Goal: Task Accomplishment & Management: Use online tool/utility

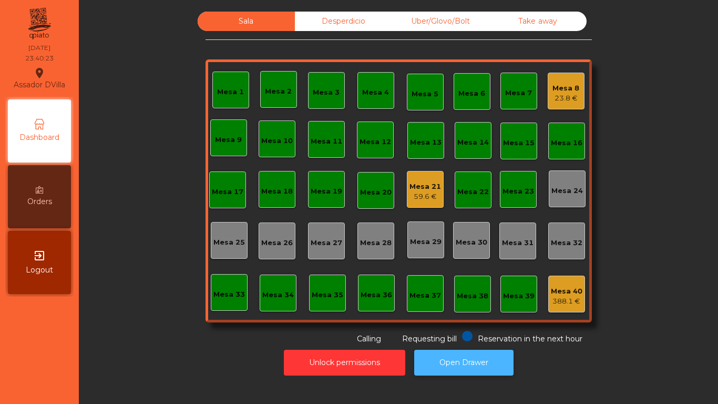
click at [450, 368] on button "Open Drawer" at bounding box center [463, 362] width 99 height 26
click at [452, 369] on button "Open Drawer" at bounding box center [463, 362] width 99 height 26
click at [563, 81] on div "Mesa 8 23.8 €" at bounding box center [565, 91] width 27 height 25
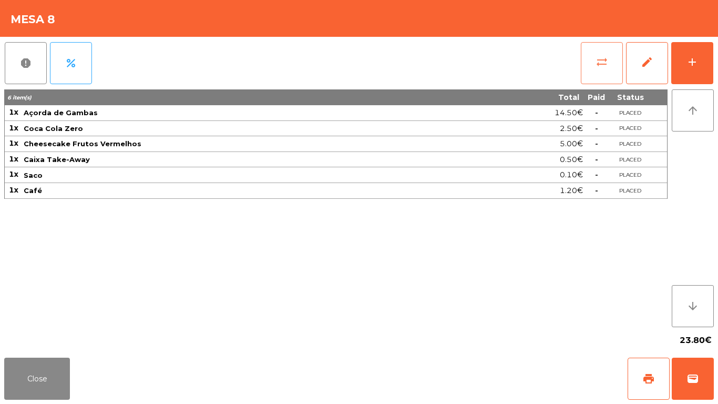
click at [581, 64] on button "sync_alt" at bounding box center [602, 63] width 42 height 42
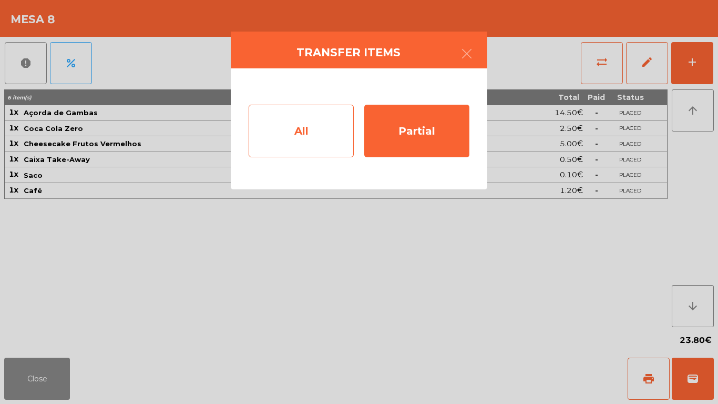
click at [308, 129] on div "All" at bounding box center [301, 131] width 105 height 53
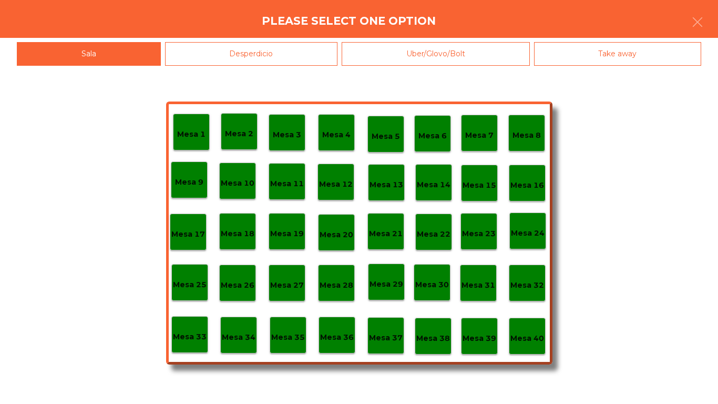
click at [478, 340] on p "Mesa 39" at bounding box center [479, 338] width 34 height 12
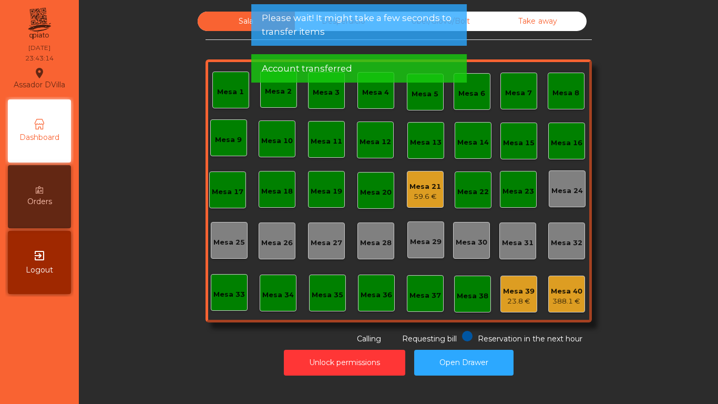
click at [436, 201] on div "Mesa 21 59.6 €" at bounding box center [425, 189] width 37 height 37
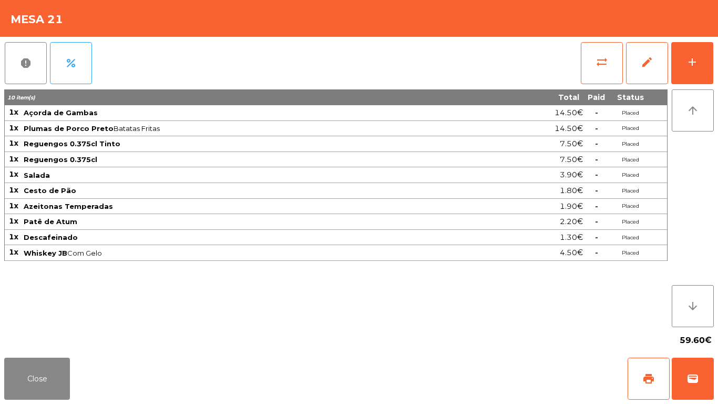
click at [600, 86] on div "sync_alt edit add" at bounding box center [646, 63] width 133 height 53
click at [573, 47] on div "report percent sync_alt edit add" at bounding box center [358, 63] width 709 height 53
click at [600, 57] on span "sync_alt" at bounding box center [601, 62] width 13 height 13
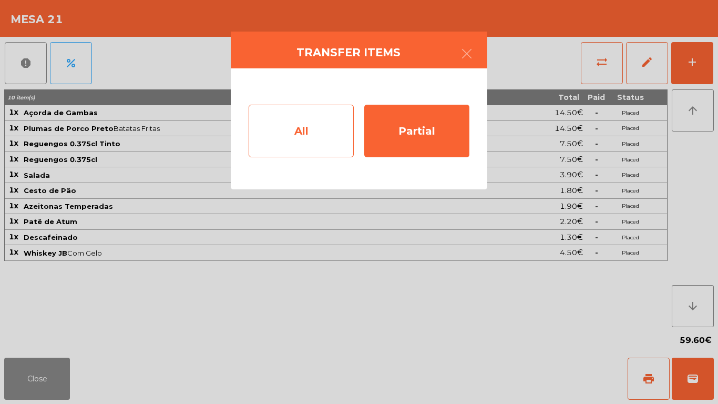
click at [251, 114] on div "All" at bounding box center [301, 131] width 105 height 53
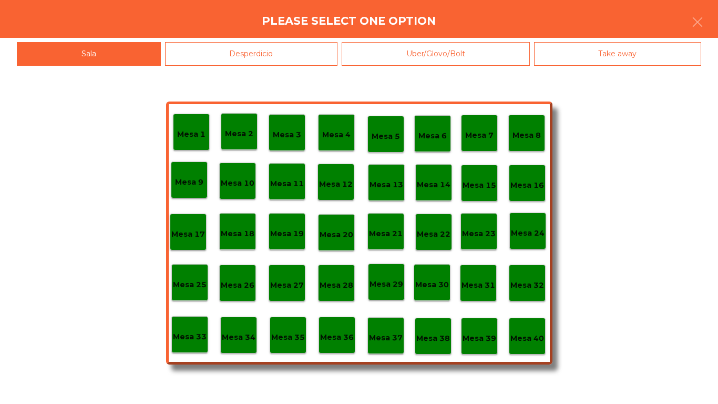
click at [481, 325] on div "Mesa 39" at bounding box center [479, 335] width 37 height 37
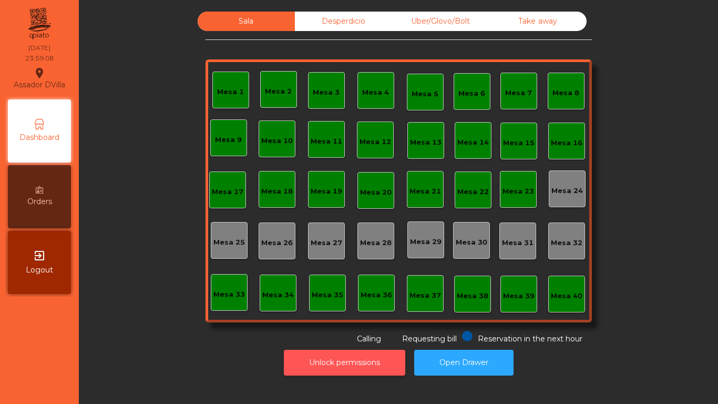
click at [348, 369] on button "Unlock permissions" at bounding box center [344, 362] width 121 height 26
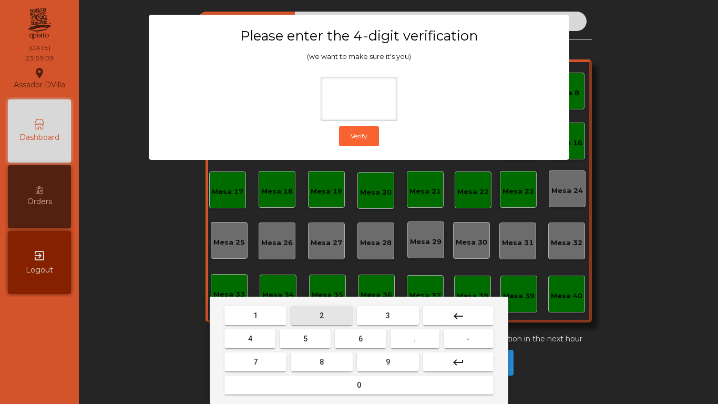
drag, startPoint x: 309, startPoint y: 310, endPoint x: 295, endPoint y: 331, distance: 25.1
click at [309, 311] on button "2" at bounding box center [322, 315] width 62 height 19
click at [261, 345] on button "4" at bounding box center [249, 338] width 51 height 19
click at [380, 335] on button "6" at bounding box center [360, 338] width 51 height 19
click at [381, 359] on button "9" at bounding box center [388, 361] width 62 height 19
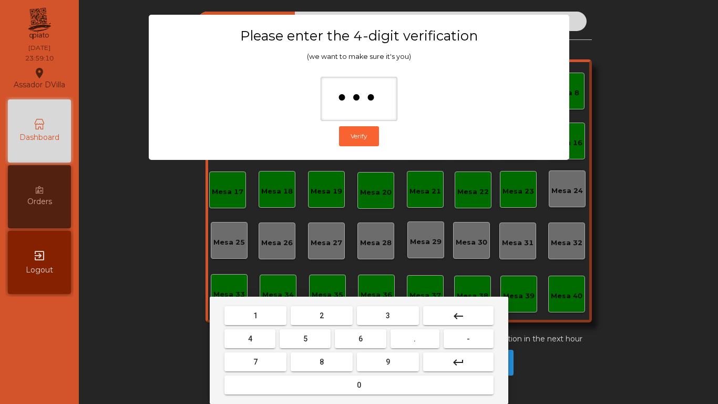
type input "****"
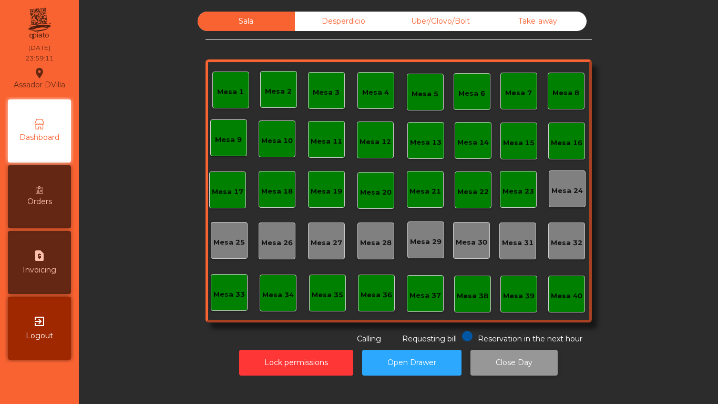
click at [474, 361] on button "Close Day" at bounding box center [513, 362] width 87 height 26
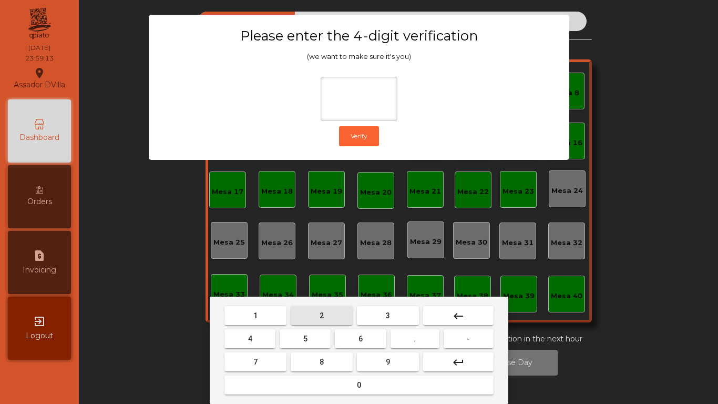
click at [316, 317] on button "2" at bounding box center [322, 315] width 62 height 19
click at [266, 339] on button "4" at bounding box center [249, 338] width 51 height 19
drag, startPoint x: 345, startPoint y: 337, endPoint x: 398, endPoint y: 371, distance: 62.7
click at [351, 340] on button "6" at bounding box center [360, 338] width 51 height 19
click at [397, 369] on button "9" at bounding box center [388, 361] width 62 height 19
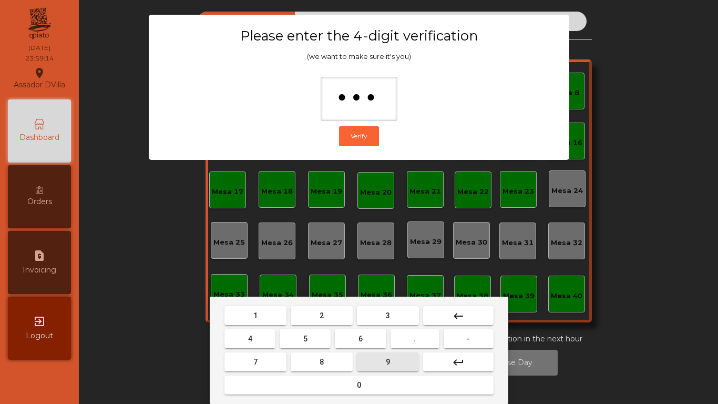
type input "****"
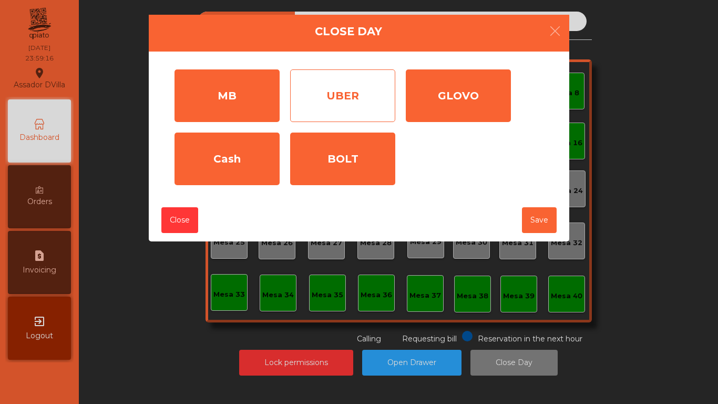
drag, startPoint x: 310, startPoint y: 107, endPoint x: 353, endPoint y: 105, distance: 43.1
click at [311, 107] on div "UBER" at bounding box center [342, 95] width 105 height 53
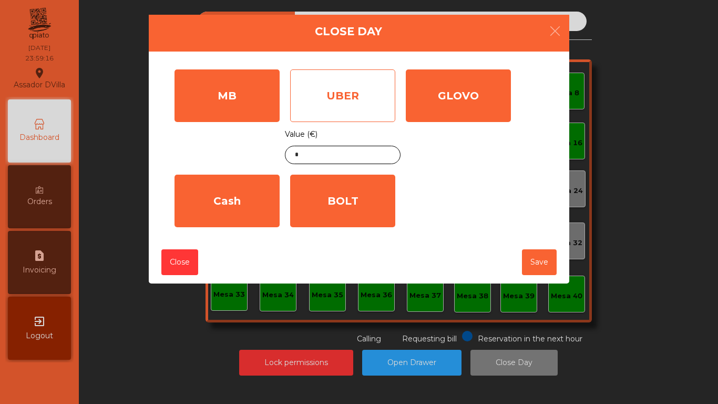
click at [389, 95] on div "UBER" at bounding box center [342, 95] width 105 height 53
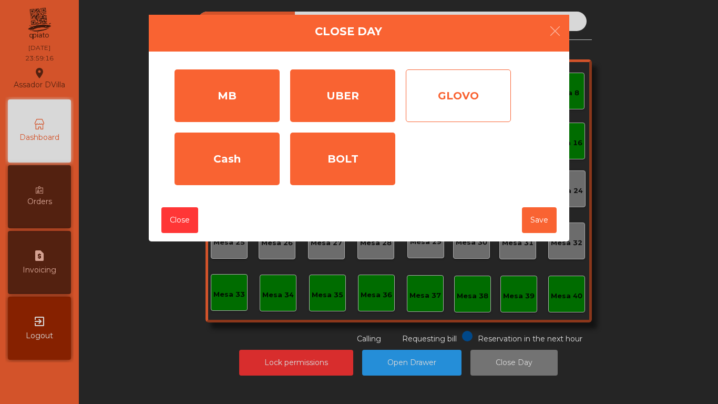
click at [429, 96] on div "GLOVO" at bounding box center [458, 95] width 105 height 53
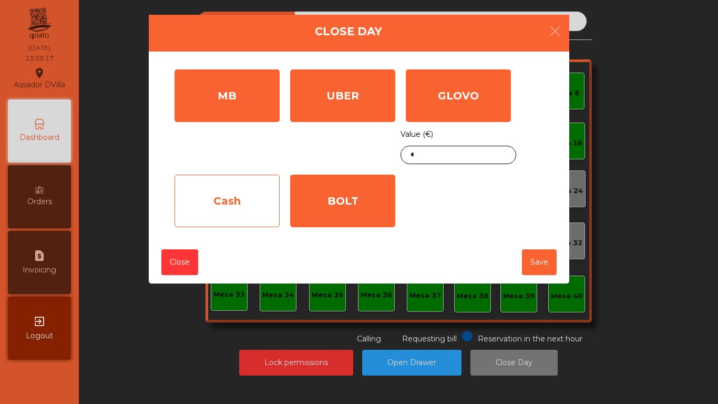
drag, startPoint x: 315, startPoint y: 199, endPoint x: 241, endPoint y: 199, distance: 74.6
click at [316, 199] on div "BOLT" at bounding box center [342, 200] width 105 height 53
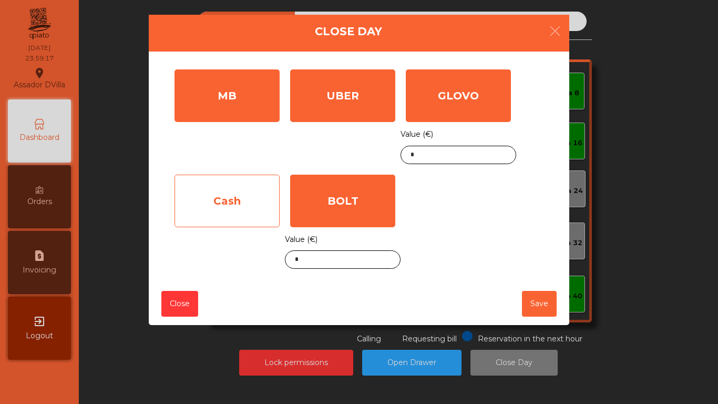
click at [240, 200] on div "Cash" at bounding box center [226, 200] width 105 height 53
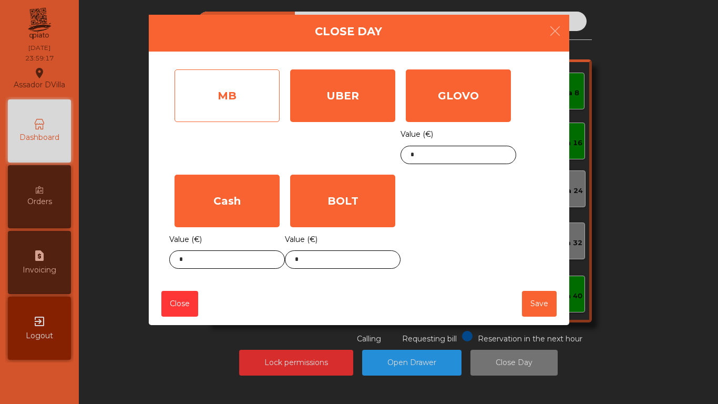
click at [252, 117] on div "MB" at bounding box center [226, 95] width 105 height 53
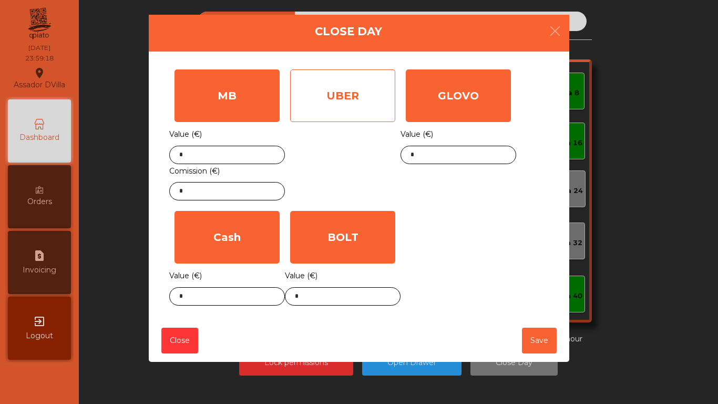
click at [302, 109] on div "UBER" at bounding box center [342, 95] width 105 height 53
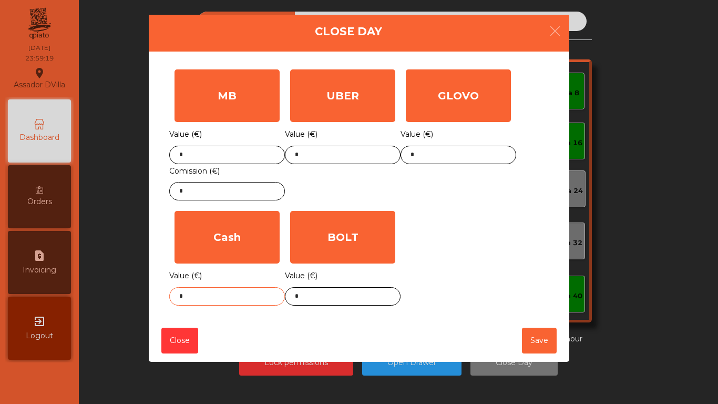
click at [234, 294] on input "*" at bounding box center [227, 296] width 116 height 18
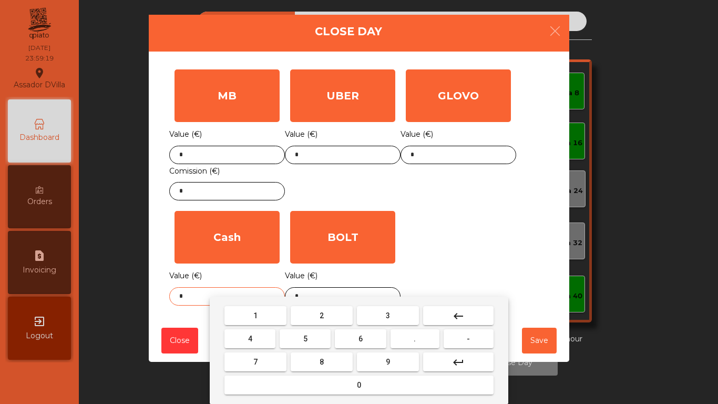
click at [234, 294] on input "*" at bounding box center [227, 296] width 116 height 18
type input "******"
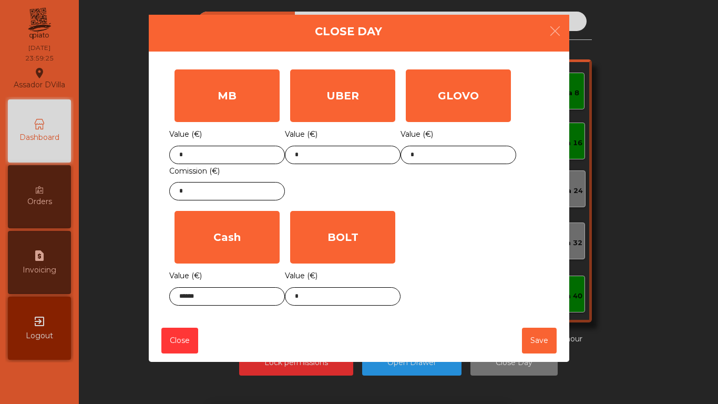
drag, startPoint x: 433, startPoint y: 230, endPoint x: 413, endPoint y: 258, distance: 33.5
click at [433, 230] on div "MB Value (€) * Comission (€) * UBER Value (€) * GLOVO Value (€) * Cash Value (€…" at bounding box center [358, 187] width 379 height 246
click at [348, 305] on body "Assador DVilla location_on [DATE] 23:59:25 Dashboard Orders request_page Invoic…" at bounding box center [359, 202] width 718 height 404
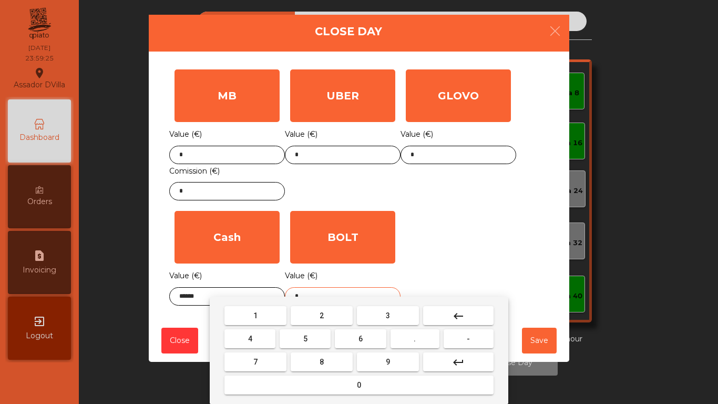
click at [348, 305] on div "1 2 3 keyboard_backspace 4 5 6 . - 7 8 9 keyboard_return 0" at bounding box center [359, 349] width 299 height 107
click at [346, 292] on input "*" at bounding box center [343, 296] width 116 height 18
type input "*****"
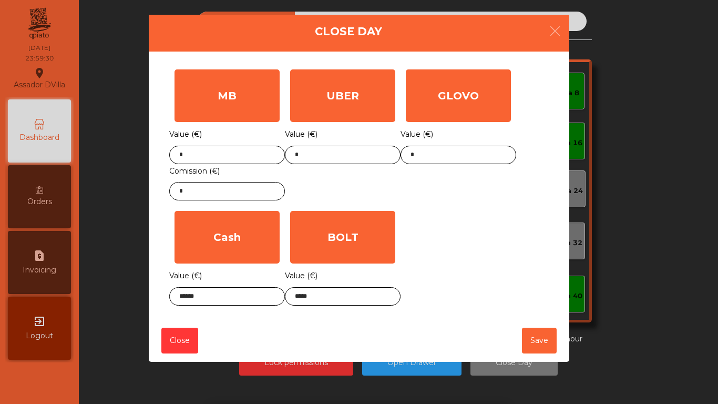
click at [445, 235] on div "MB Value (€) * Comission (€) * UBER Value (€) * GLOVO Value (€) * Cash Value (€…" at bounding box center [358, 187] width 379 height 246
click at [535, 342] on button "Save" at bounding box center [539, 340] width 35 height 26
